Goal: Contribute content

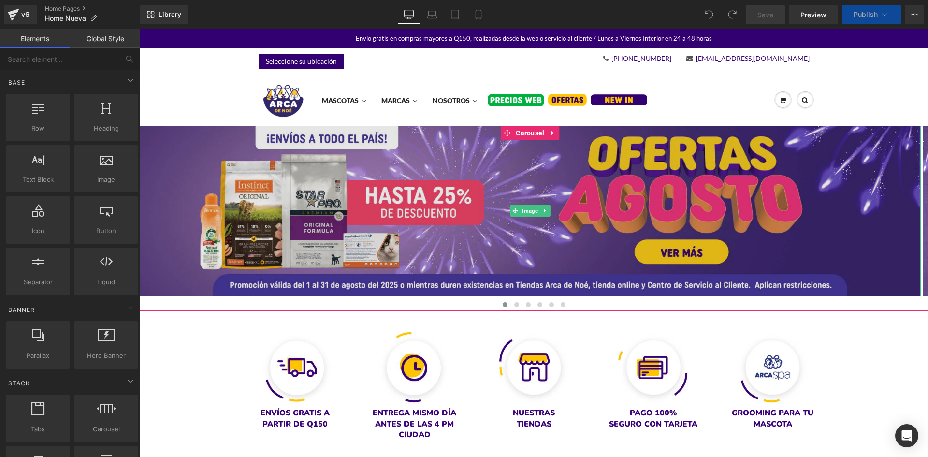
click at [475, 227] on img at bounding box center [530, 211] width 781 height 171
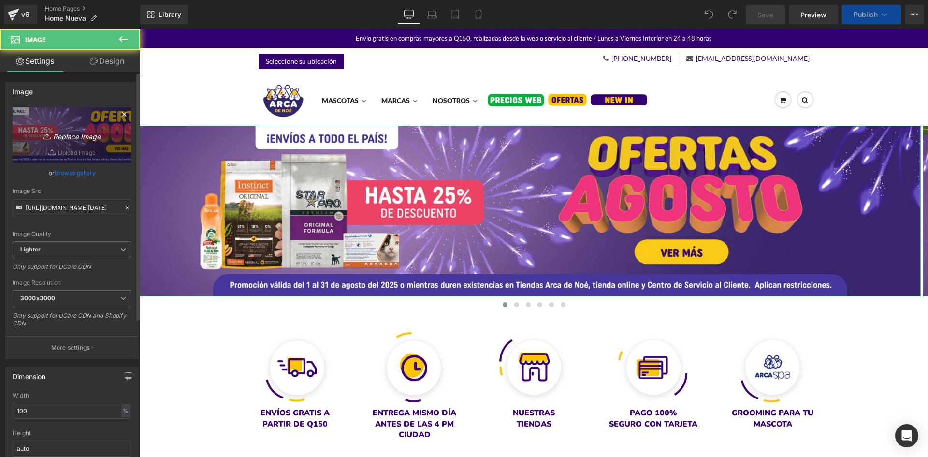
click at [100, 131] on icon "Replace Image" at bounding box center [71, 135] width 77 height 12
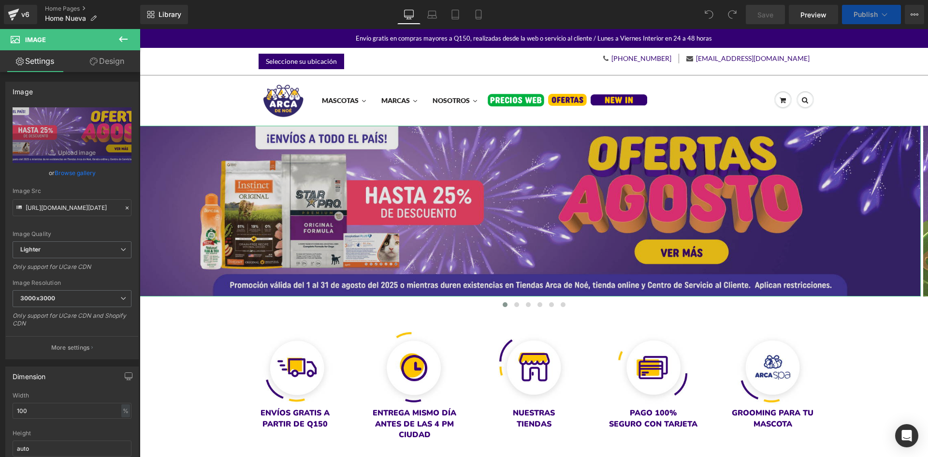
type input "C:\fakepath\banner desktop.png"
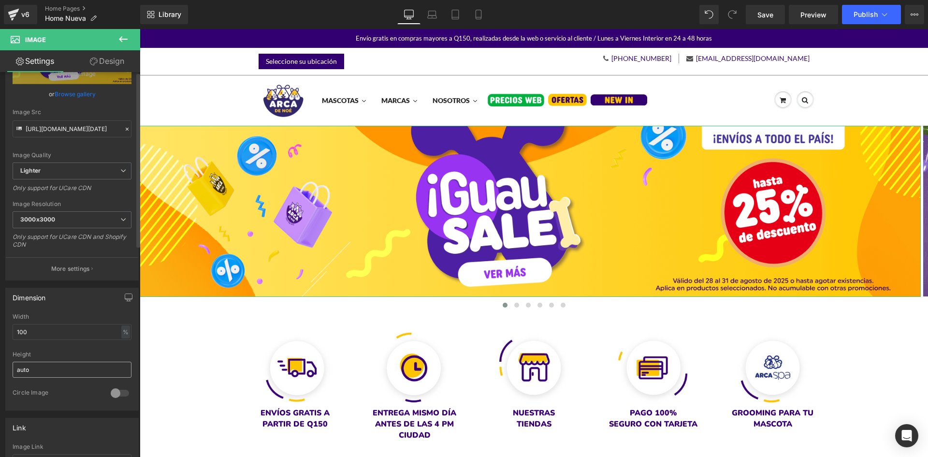
scroll to position [242, 0]
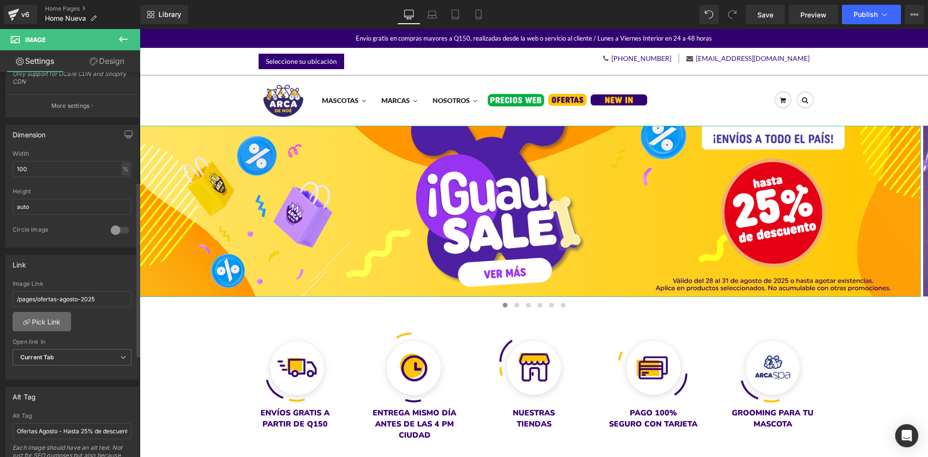
click at [43, 329] on link "Pick Link" at bounding box center [42, 321] width 59 height 19
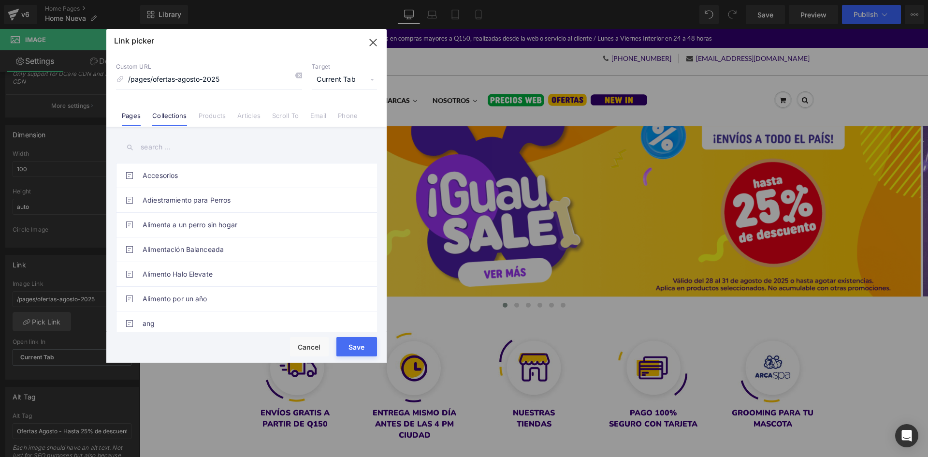
click at [0, 0] on li "Collections" at bounding box center [0, 0] width 0 height 0
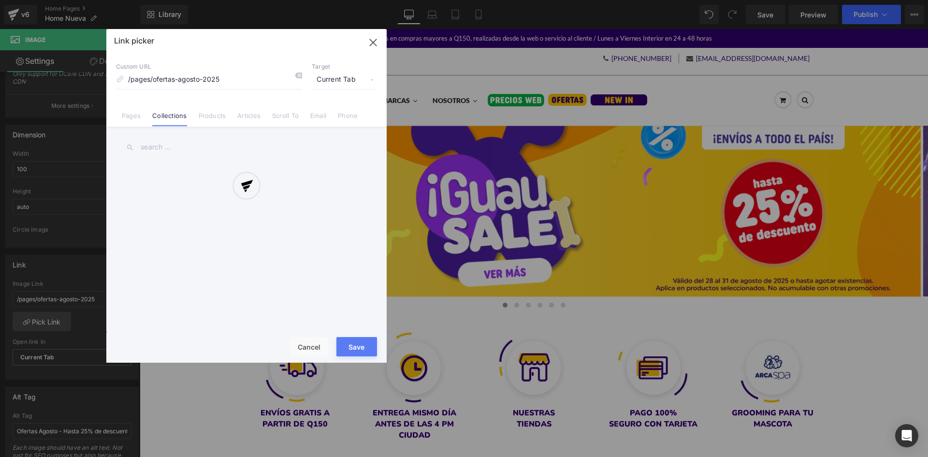
click at [175, 148] on div at bounding box center [246, 196] width 280 height 334
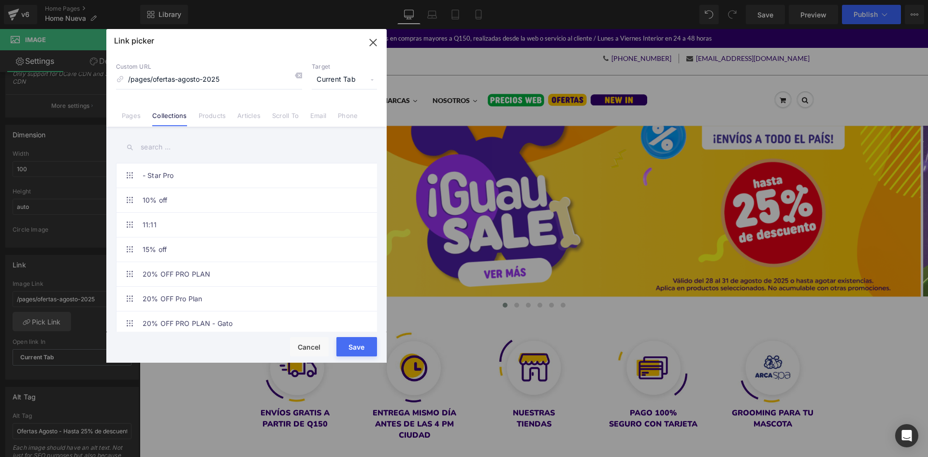
click at [0, 0] on input "text" at bounding box center [0, 0] width 0 height 0
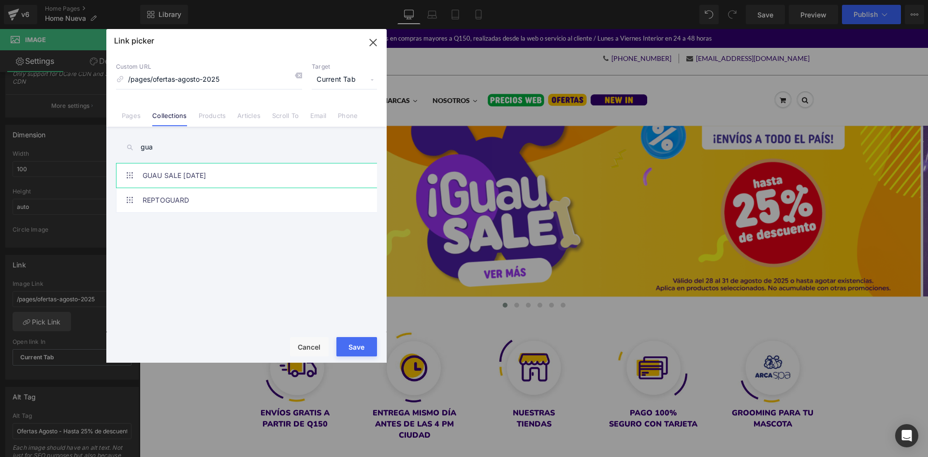
type input "gua"
click at [194, 178] on link "GUAU SALE [DATE]" at bounding box center [249, 175] width 213 height 24
click at [367, 347] on button "Save" at bounding box center [357, 346] width 41 height 19
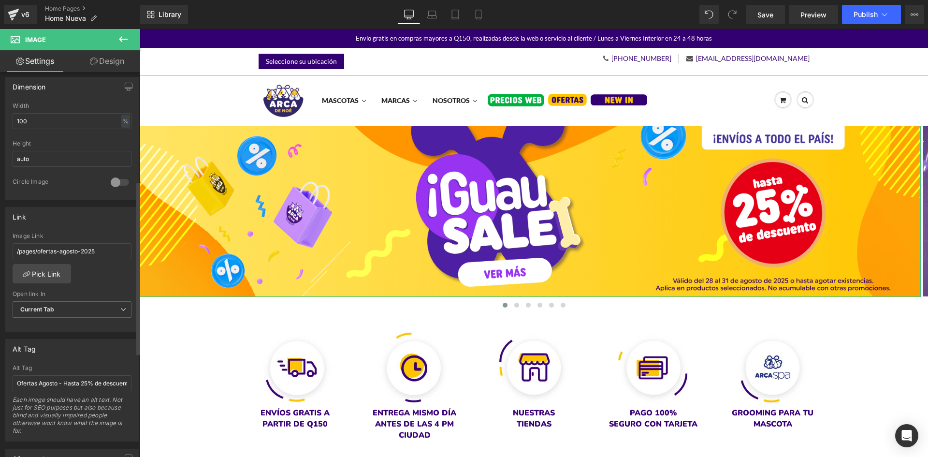
scroll to position [435, 0]
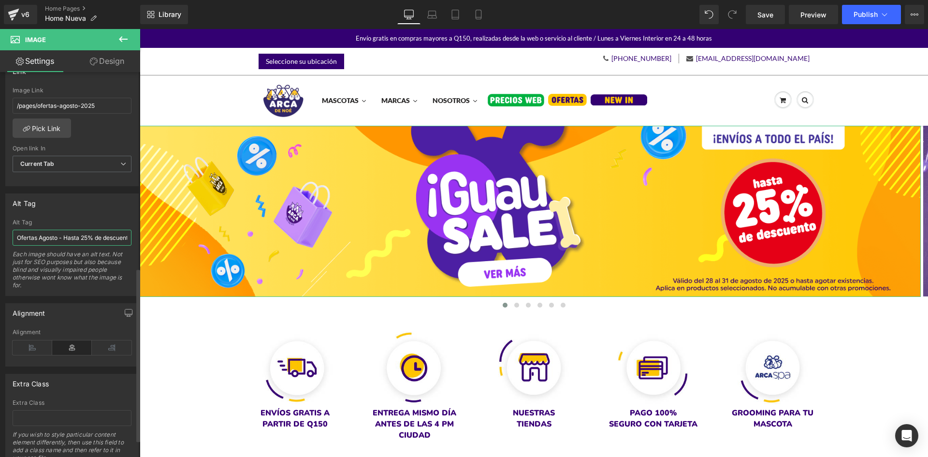
click at [92, 233] on input "Ofertas Agosto - Hasta 25% de descuento." at bounding box center [72, 238] width 119 height 16
click at [43, 236] on input "Guau Sale [DATE]" at bounding box center [72, 238] width 119 height 16
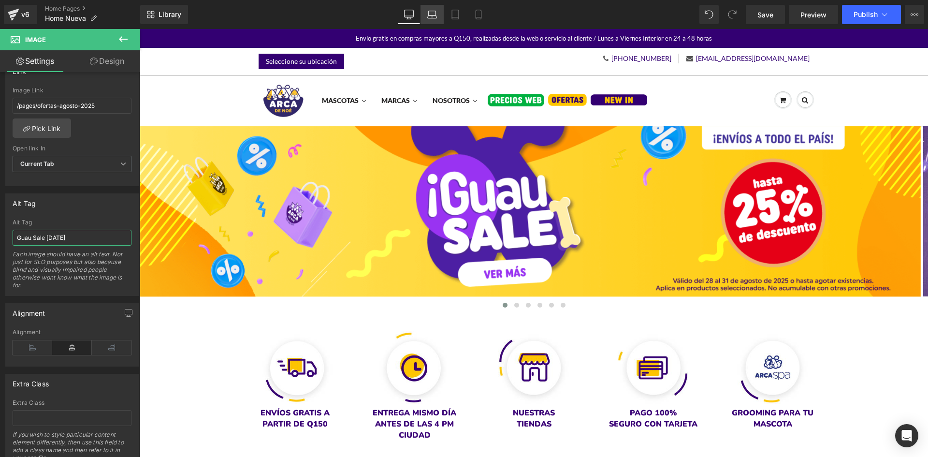
type input "Guau Sale [DATE]"
click at [431, 15] on icon at bounding box center [432, 16] width 9 height 3
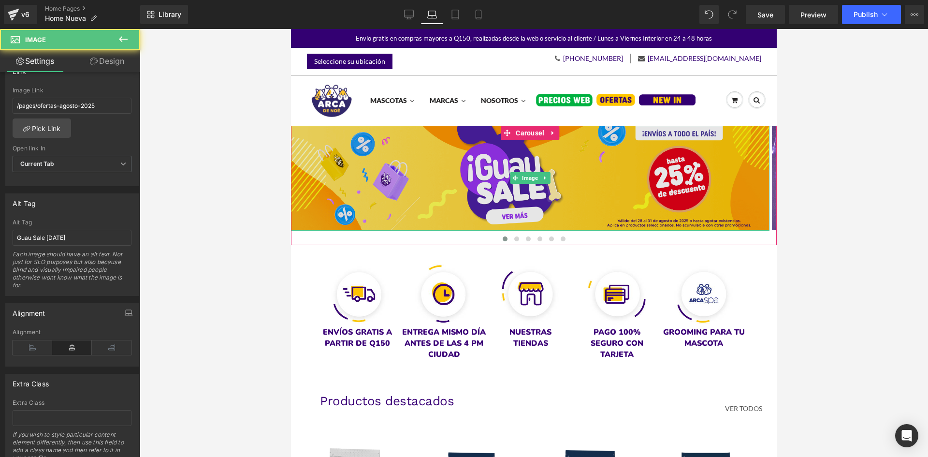
click at [440, 189] on img at bounding box center [530, 178] width 479 height 105
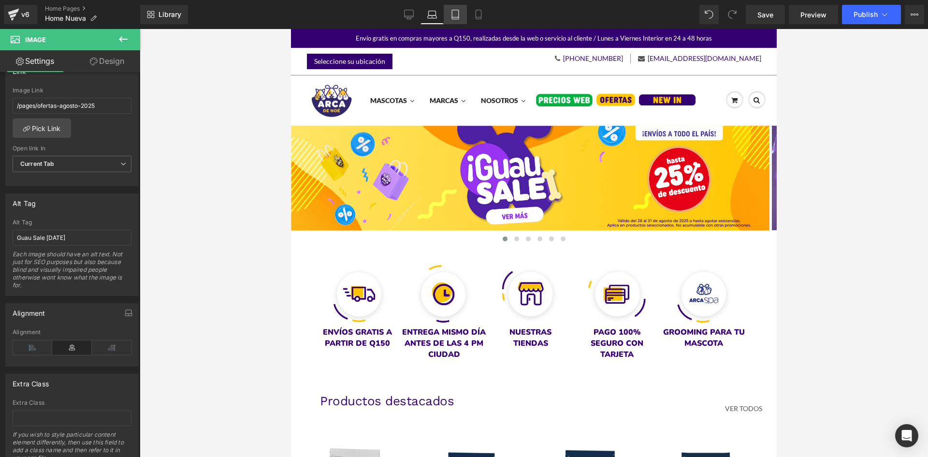
click at [455, 17] on icon at bounding box center [455, 17] width 7 height 0
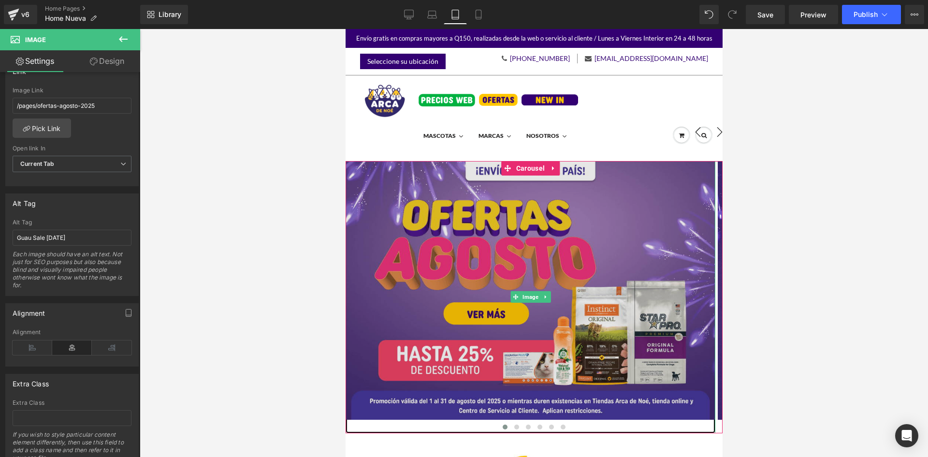
click at [444, 217] on img at bounding box center [530, 297] width 370 height 273
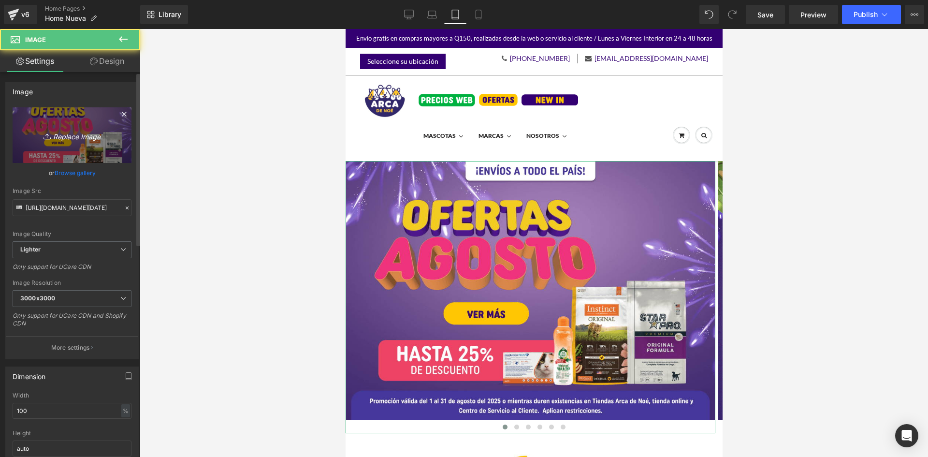
click at [53, 125] on link "Replace Image" at bounding box center [72, 135] width 119 height 56
type input "C:\fakepath\banner mobile.png"
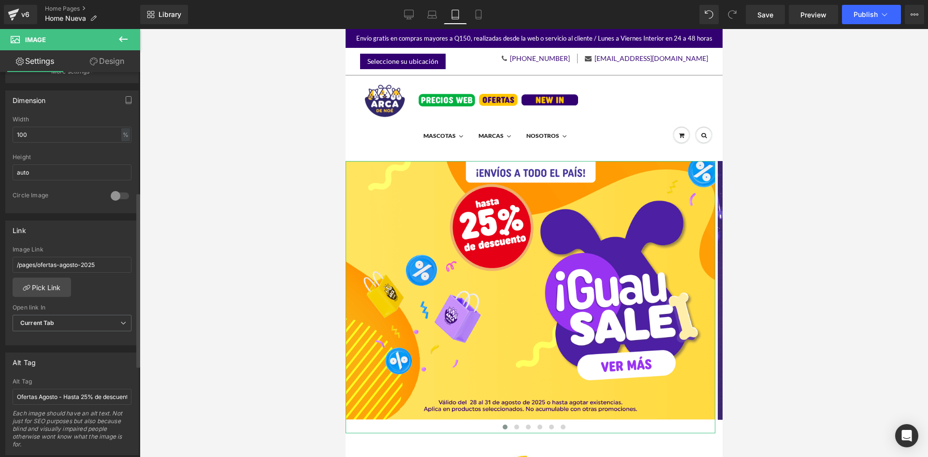
scroll to position [290, 0]
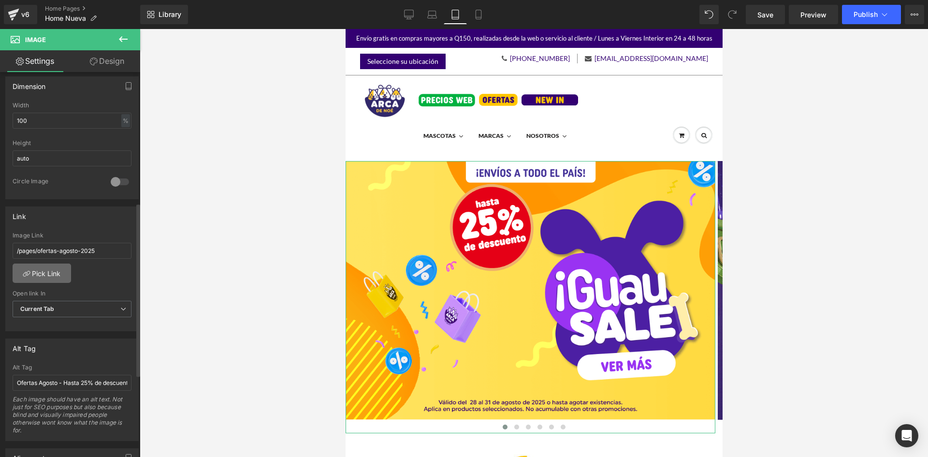
click at [47, 269] on link "Pick Link" at bounding box center [42, 273] width 59 height 19
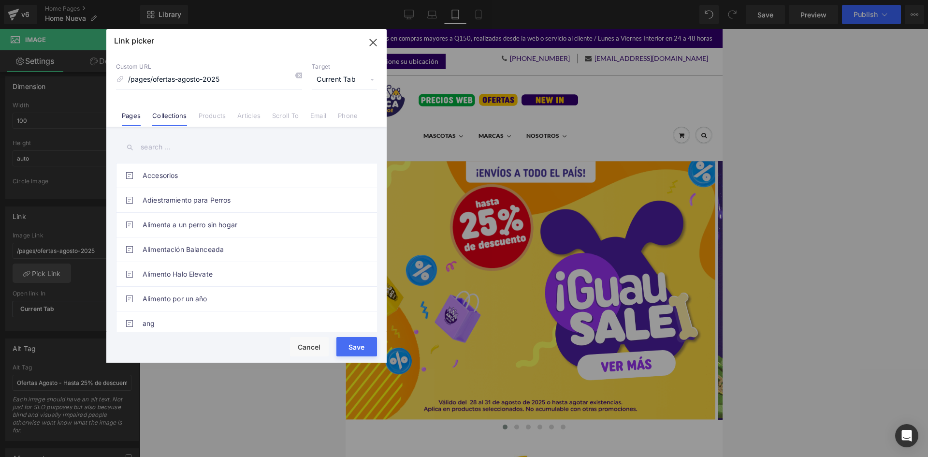
click at [0, 0] on link "Collections" at bounding box center [0, 0] width 0 height 0
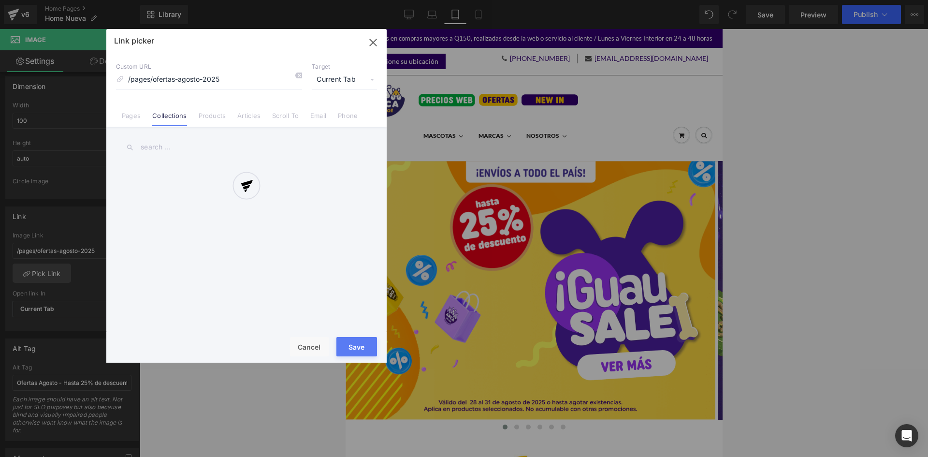
click at [0, 0] on div at bounding box center [0, 0] width 0 height 0
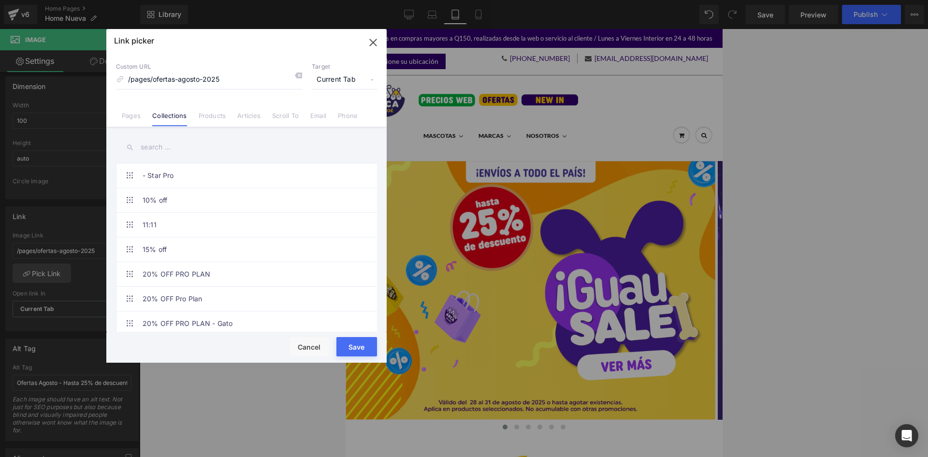
click at [182, 147] on input "text" at bounding box center [246, 147] width 261 height 22
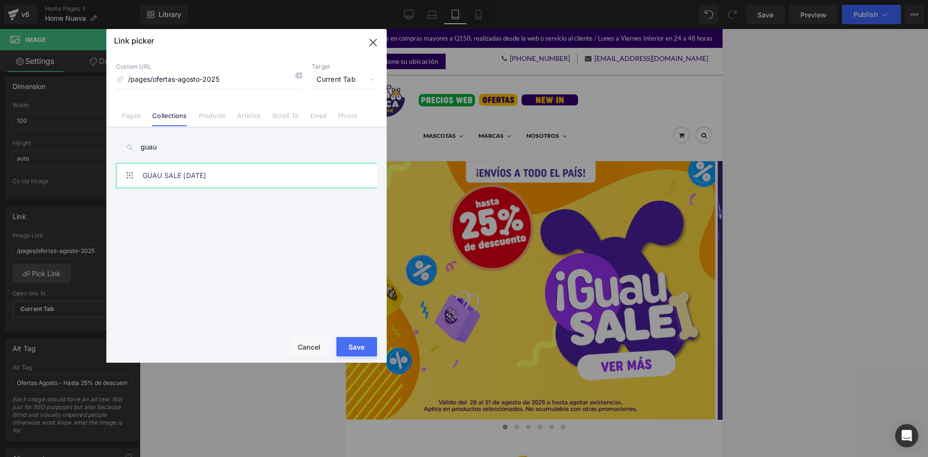
type input "guau"
click at [199, 176] on link "GUAU SALE [DATE]" at bounding box center [249, 175] width 213 height 24
drag, startPoint x: 350, startPoint y: 345, endPoint x: 3, endPoint y: 316, distance: 347.9
click at [0, 0] on button "Save" at bounding box center [0, 0] width 0 height 0
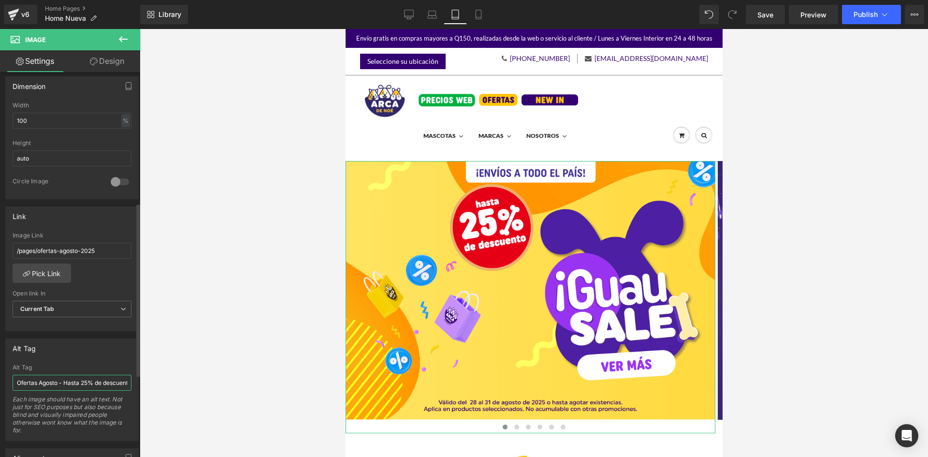
click at [83, 385] on input "Ofertas Agosto - Hasta 25% de descuento." at bounding box center [72, 383] width 119 height 16
paste input "Guau Sale [DATE]"
type input "Guau Sale [DATE]"
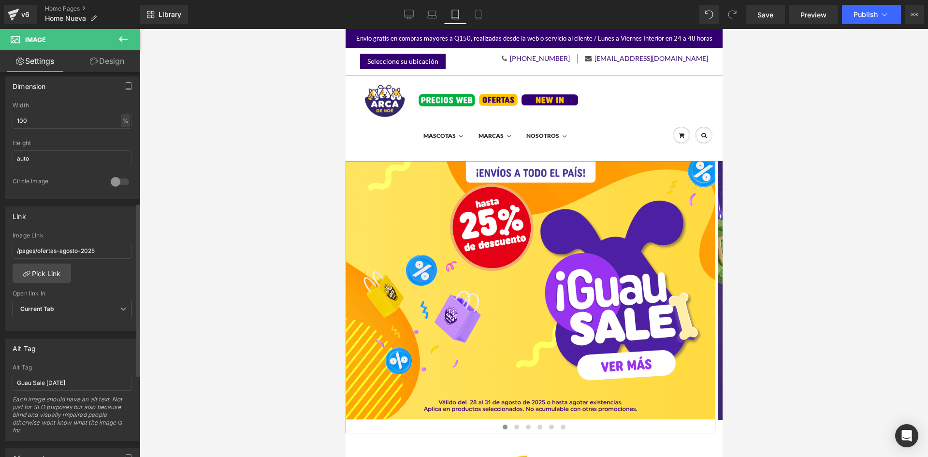
click at [88, 350] on div "Alt Tag" at bounding box center [72, 348] width 133 height 18
click at [476, 9] on link "Mobile" at bounding box center [478, 14] width 23 height 19
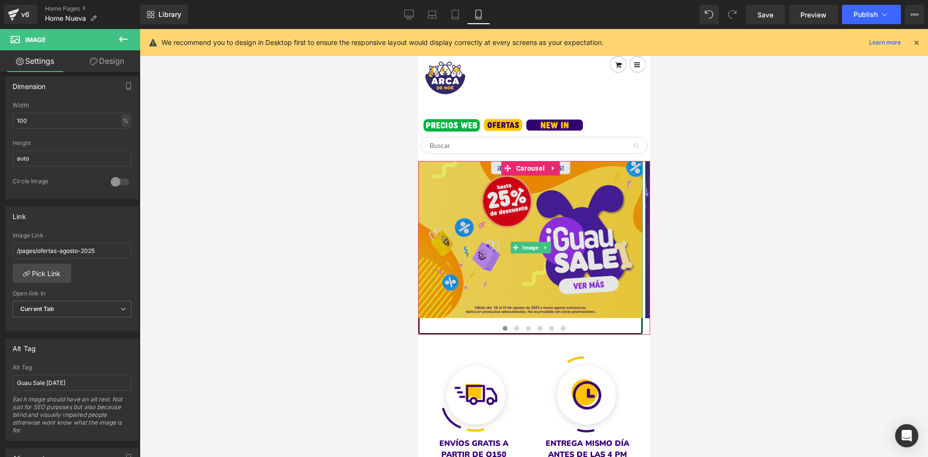
click at [522, 274] on img at bounding box center [530, 248] width 225 height 174
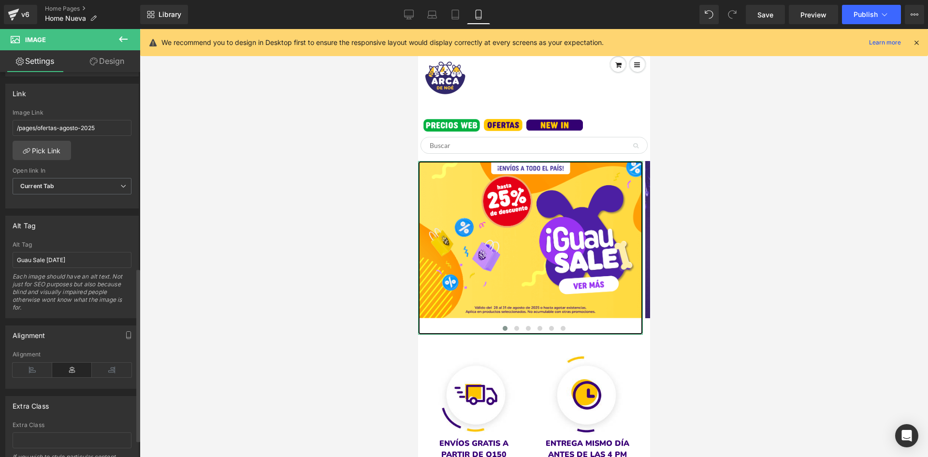
scroll to position [435, 0]
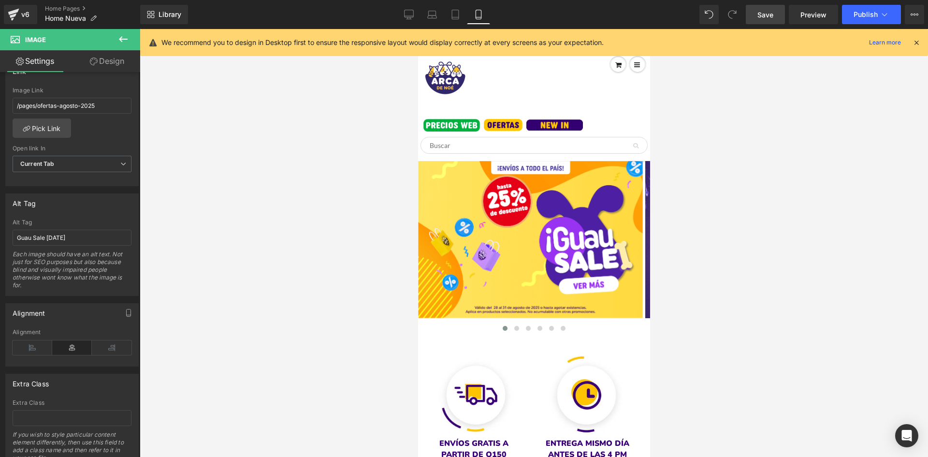
click at [775, 10] on link "Save" at bounding box center [765, 14] width 39 height 19
click at [772, 18] on span "Save" at bounding box center [766, 15] width 16 height 10
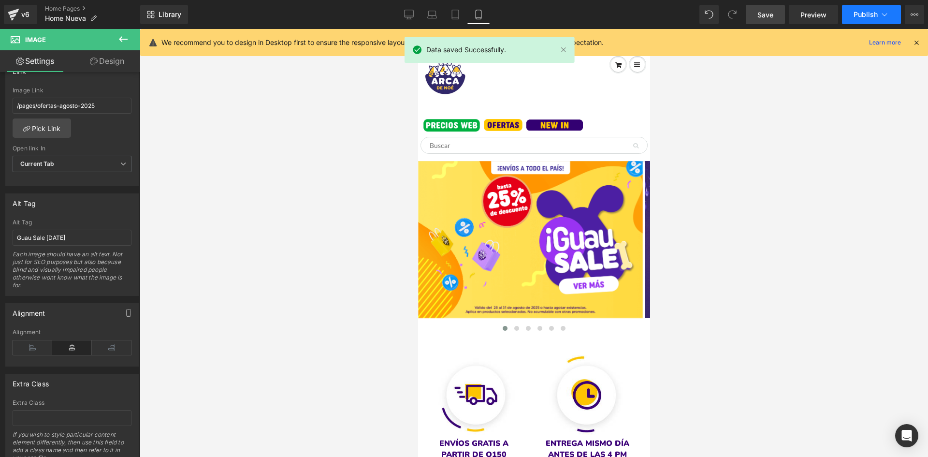
click at [885, 16] on icon at bounding box center [885, 14] width 5 height 3
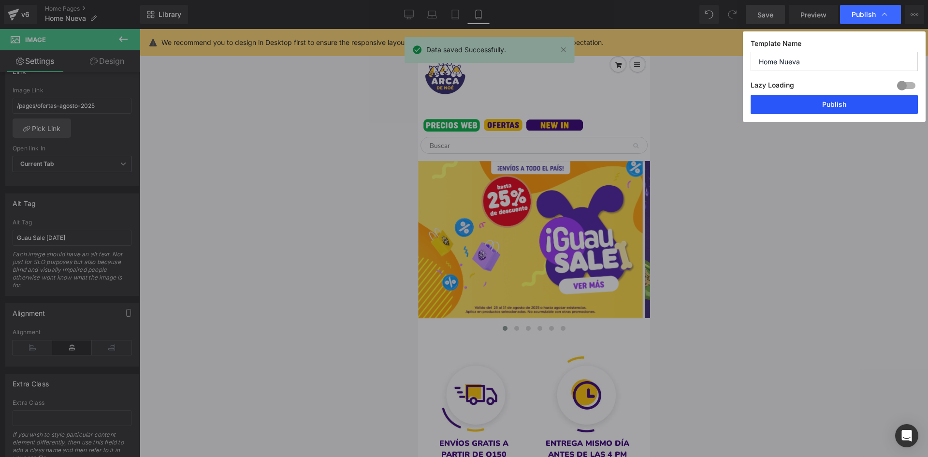
click at [821, 100] on button "Publish" at bounding box center [834, 104] width 167 height 19
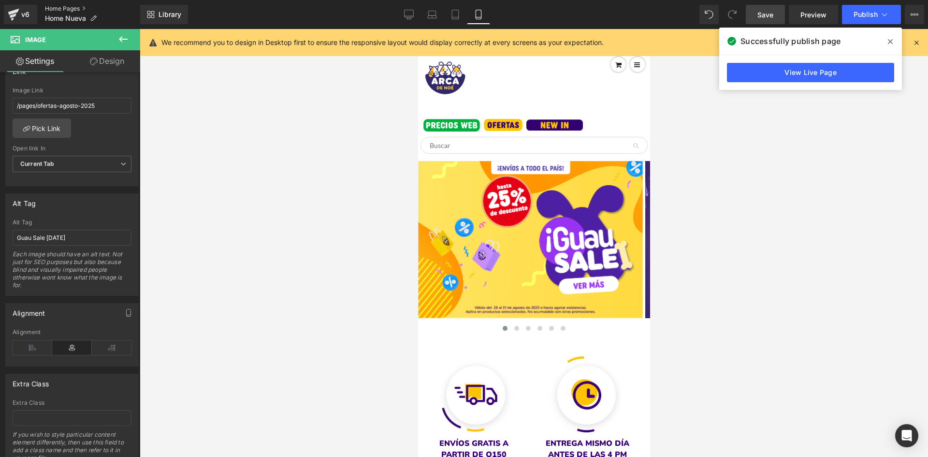
click at [70, 6] on link "Home Pages" at bounding box center [92, 9] width 95 height 8
